Goal: Register for event/course

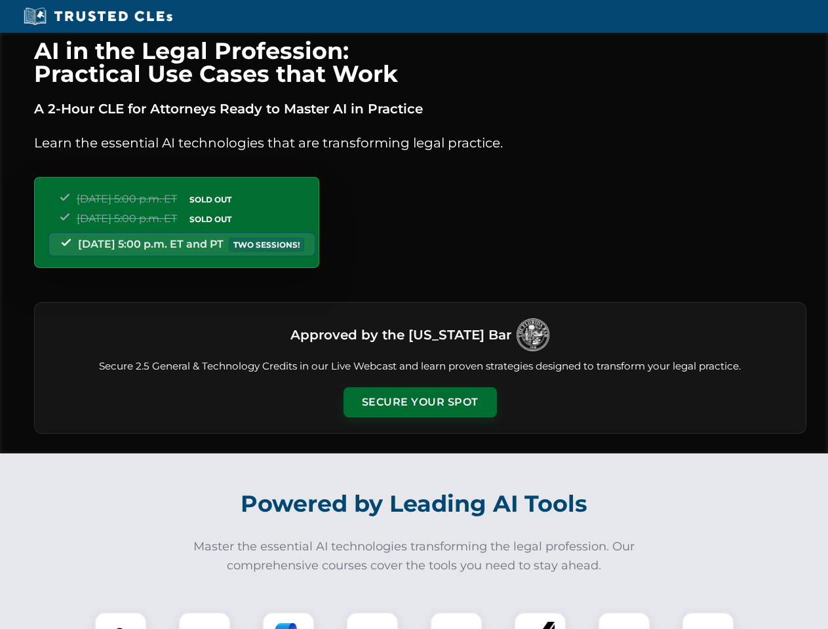
click at [419, 402] on button "Secure Your Spot" at bounding box center [419, 402] width 153 height 30
click at [121, 620] on img at bounding box center [121, 638] width 38 height 38
click at [204, 620] on div at bounding box center [204, 638] width 52 height 52
